Goal: Transaction & Acquisition: Download file/media

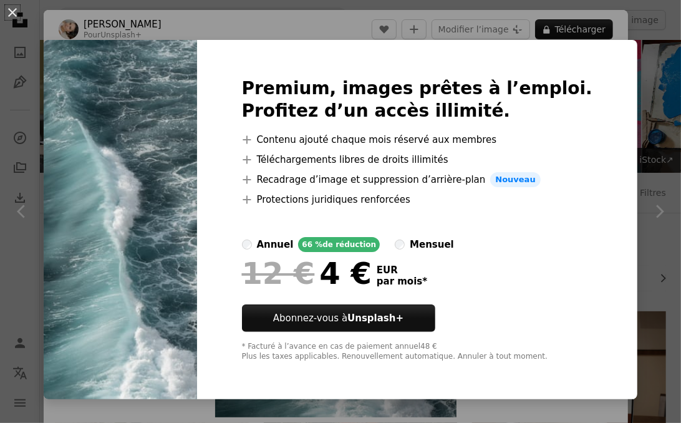
click at [660, 51] on div "An X shape Premium, images prêtes à l’emploi. Profitez d’un accès illimité. A p…" at bounding box center [340, 211] width 681 height 423
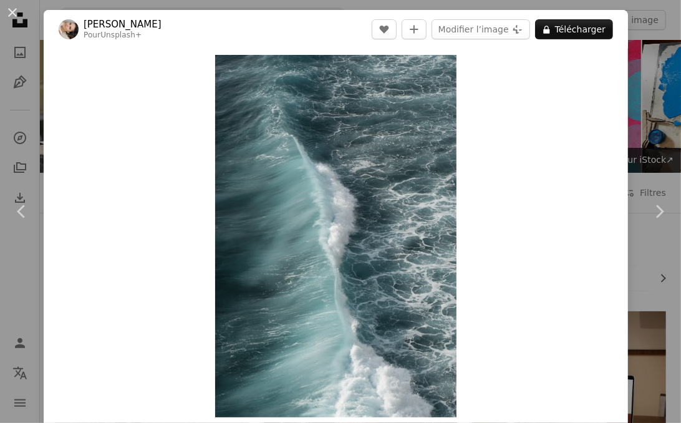
click at [660, 51] on div "An X shape Chevron left Chevron right [PERSON_NAME] Pour Unsplash+ A heart A pl…" at bounding box center [340, 211] width 681 height 423
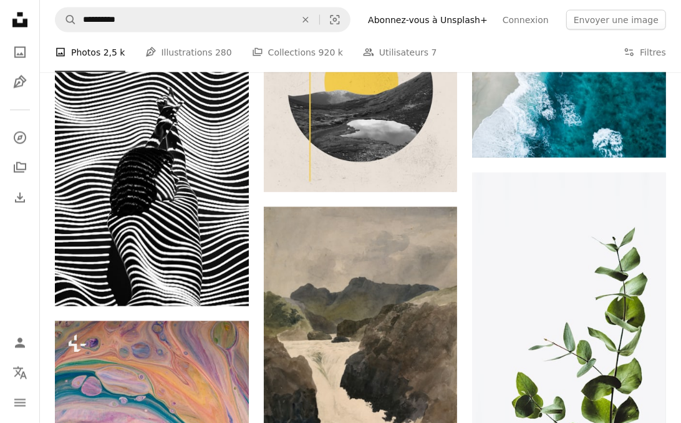
scroll to position [1317, 0]
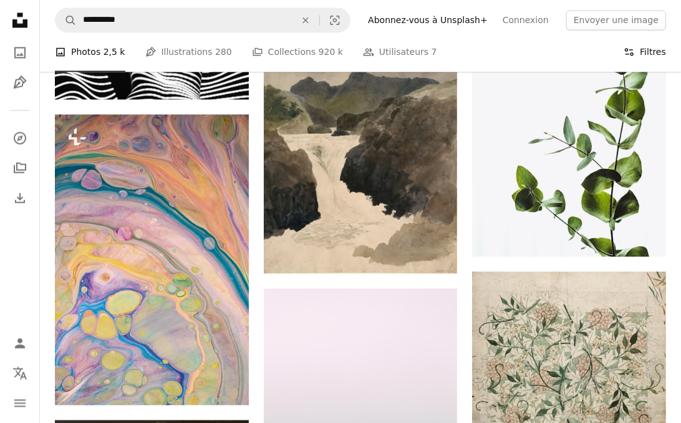
click at [645, 48] on button "Filters Filtres" at bounding box center [644, 52] width 42 height 40
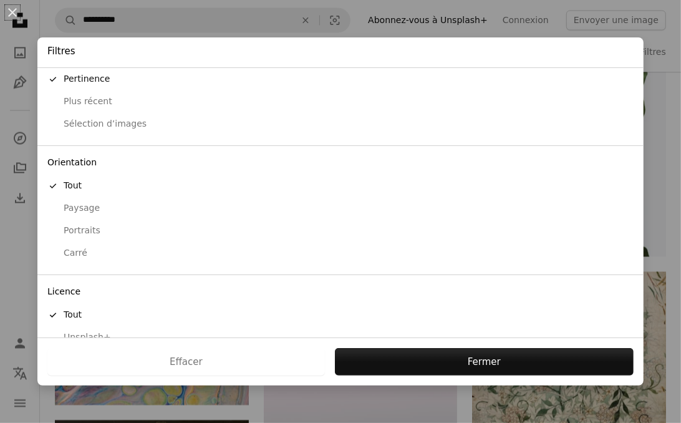
scroll to position [72, 0]
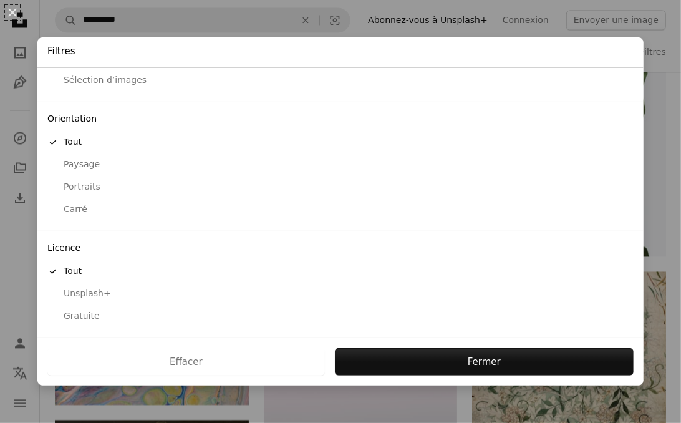
click at [85, 316] on div "Gratuite" at bounding box center [340, 316] width 586 height 12
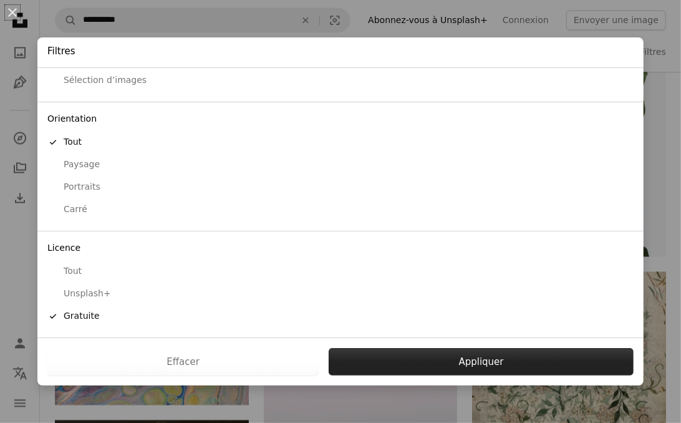
click at [479, 361] on button "Appliquer" at bounding box center [481, 361] width 305 height 27
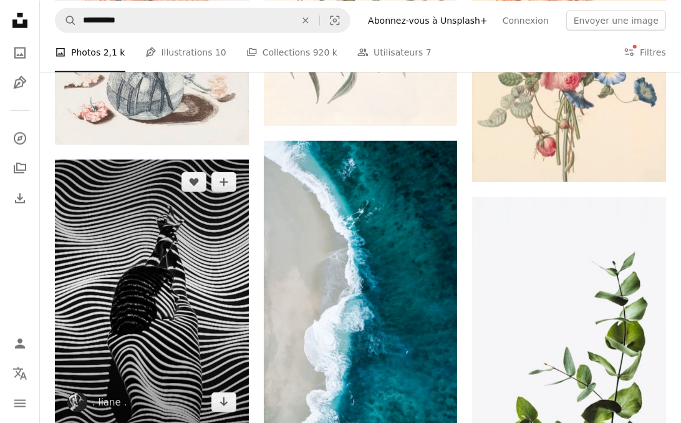
scroll to position [614, 0]
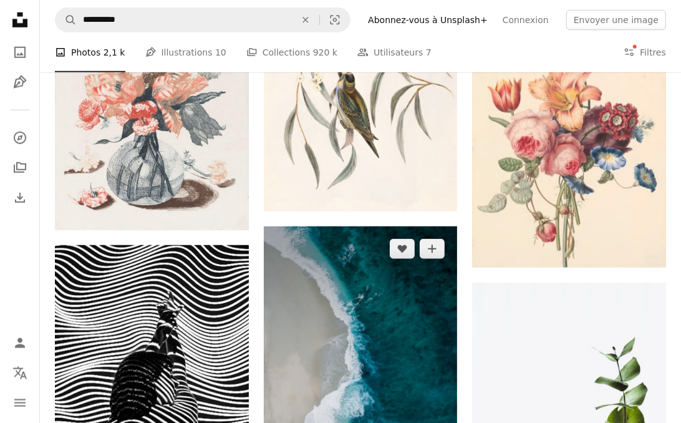
click at [351, 245] on img at bounding box center [361, 398] width 194 height 345
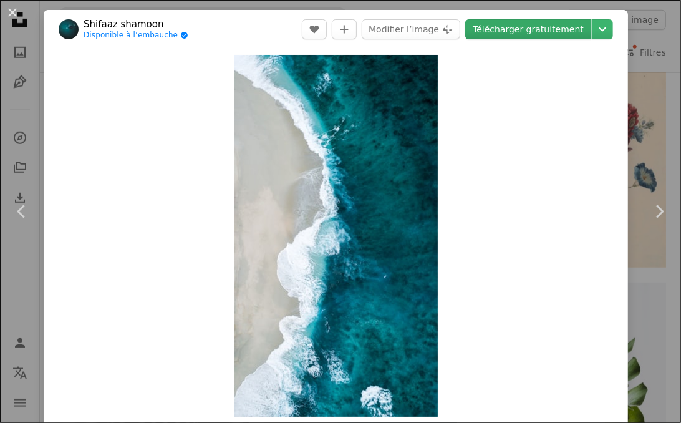
click at [538, 26] on link "Télécharger gratuitement" at bounding box center [528, 29] width 126 height 20
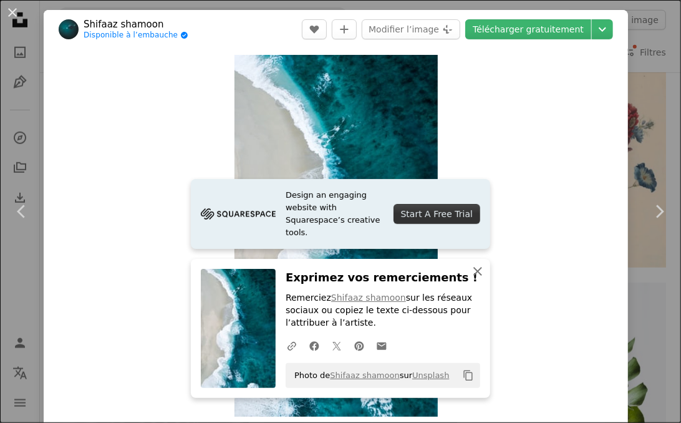
click at [479, 269] on icon "An X shape" at bounding box center [477, 271] width 15 height 15
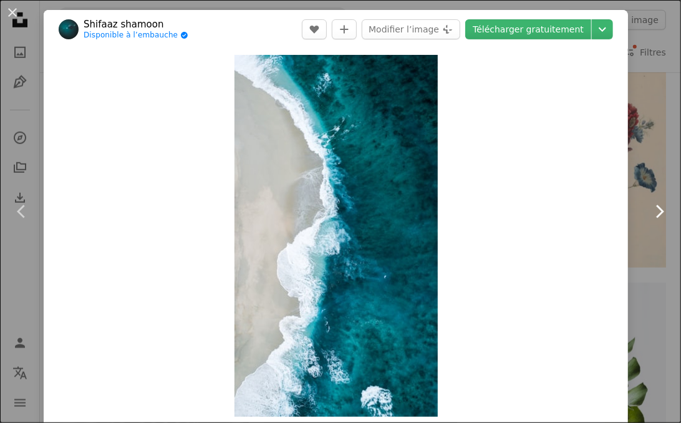
click at [667, 161] on link "Chevron right" at bounding box center [659, 212] width 44 height 120
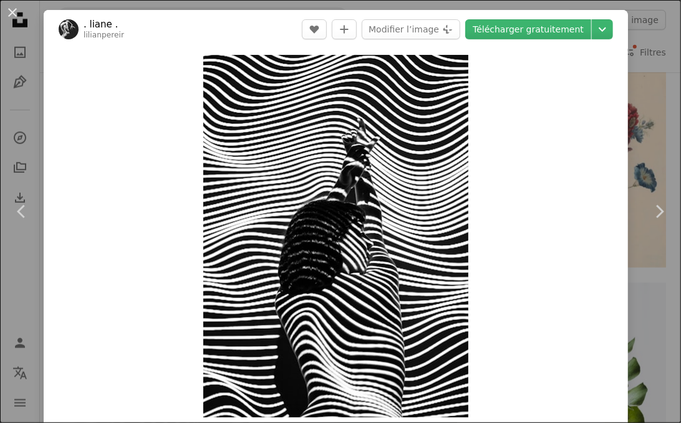
click at [667, 74] on div "An X shape Chevron left Chevron right . liane . lilianpereir A heart A plus sig…" at bounding box center [340, 211] width 681 height 423
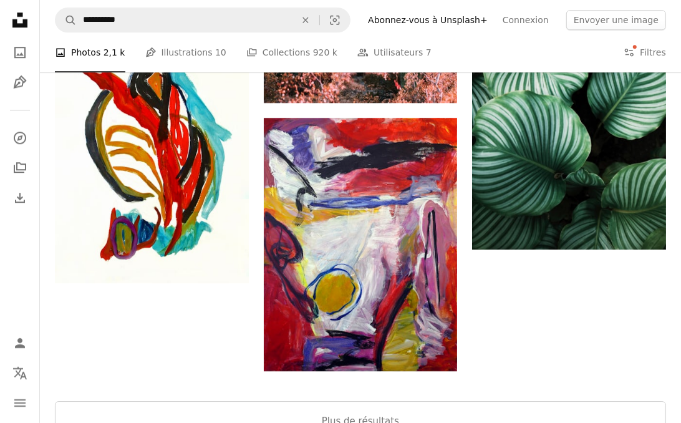
scroll to position [2092, 0]
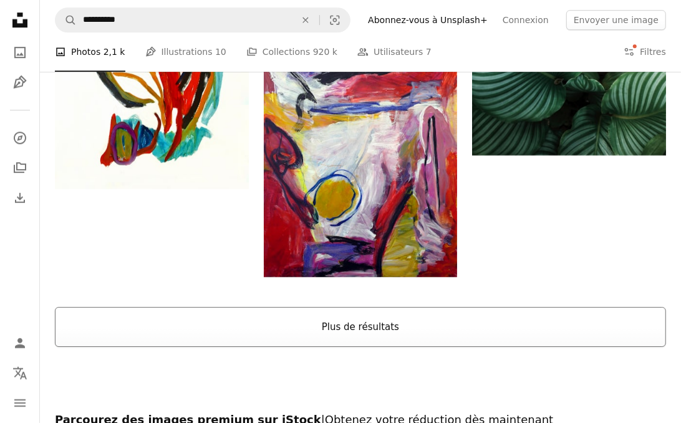
click at [349, 307] on button "Plus de résultats" at bounding box center [360, 327] width 611 height 40
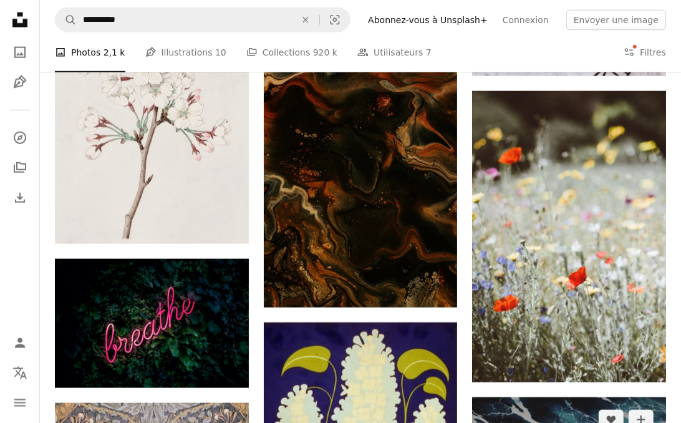
scroll to position [8589, 0]
